Goal: Check status: Verify the current state of an ongoing process or item

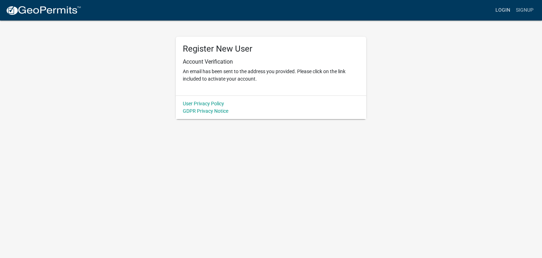
click at [506, 10] on link "Login" at bounding box center [503, 10] width 20 height 13
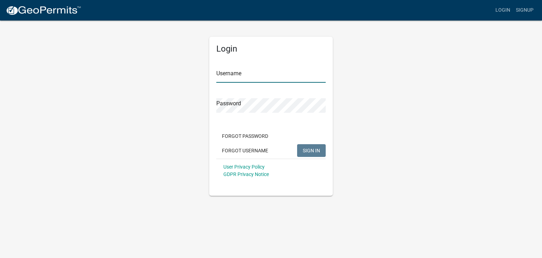
type input "putyourdukesup2000"
click at [311, 150] on span "SIGN IN" at bounding box center [311, 150] width 17 height 6
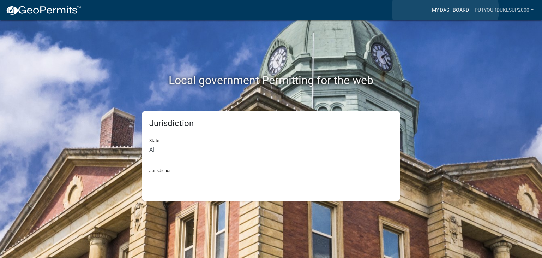
click at [446, 10] on link "My Dashboard" at bounding box center [450, 10] width 43 height 13
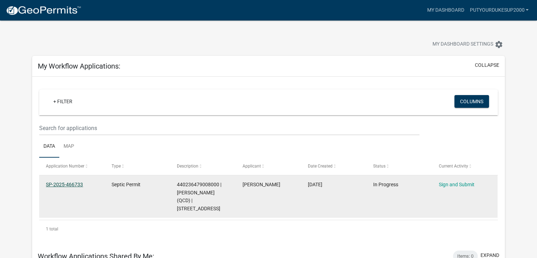
click at [65, 185] on link "SP-2025-466733" at bounding box center [64, 185] width 37 height 6
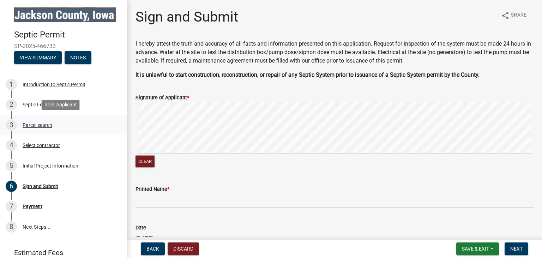
click at [31, 127] on div "3 Parcel search" at bounding box center [61, 124] width 110 height 11
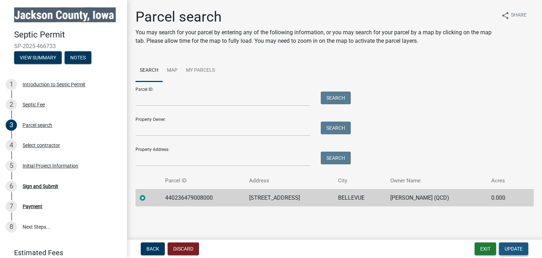
click at [513, 249] on span "Update" at bounding box center [514, 249] width 18 height 6
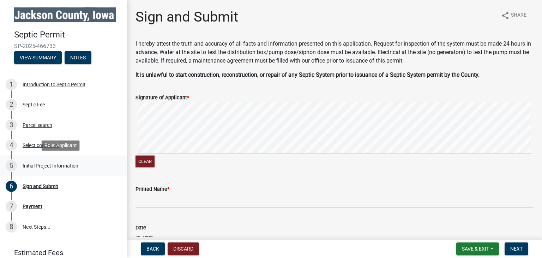
click at [29, 164] on div "Initial Project Information" at bounding box center [51, 165] width 56 height 5
